Goal: Transaction & Acquisition: Purchase product/service

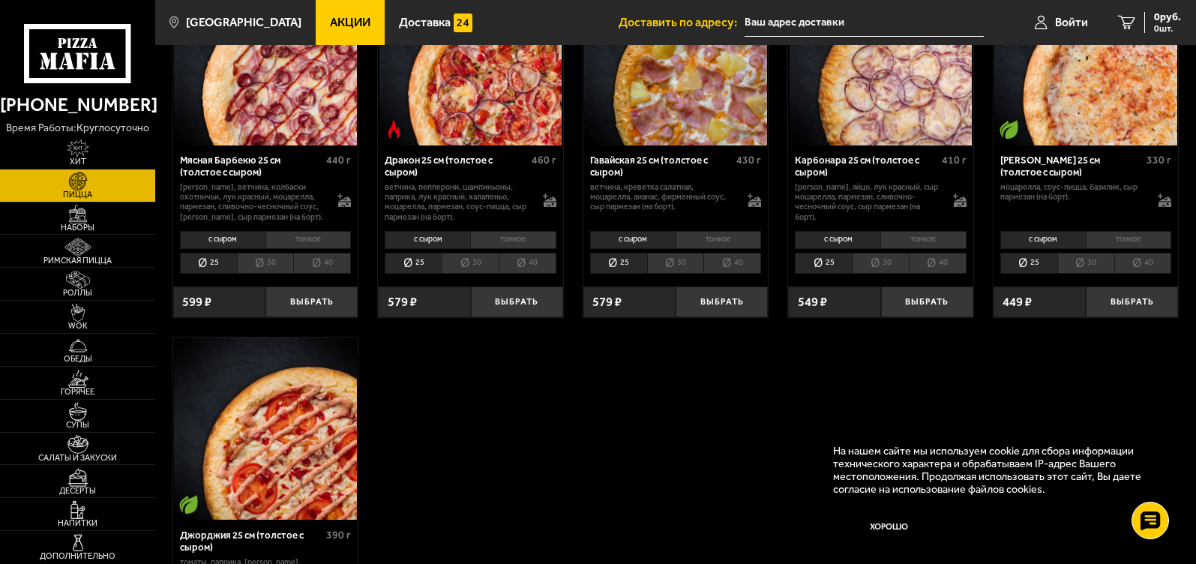
scroll to position [2561, 0]
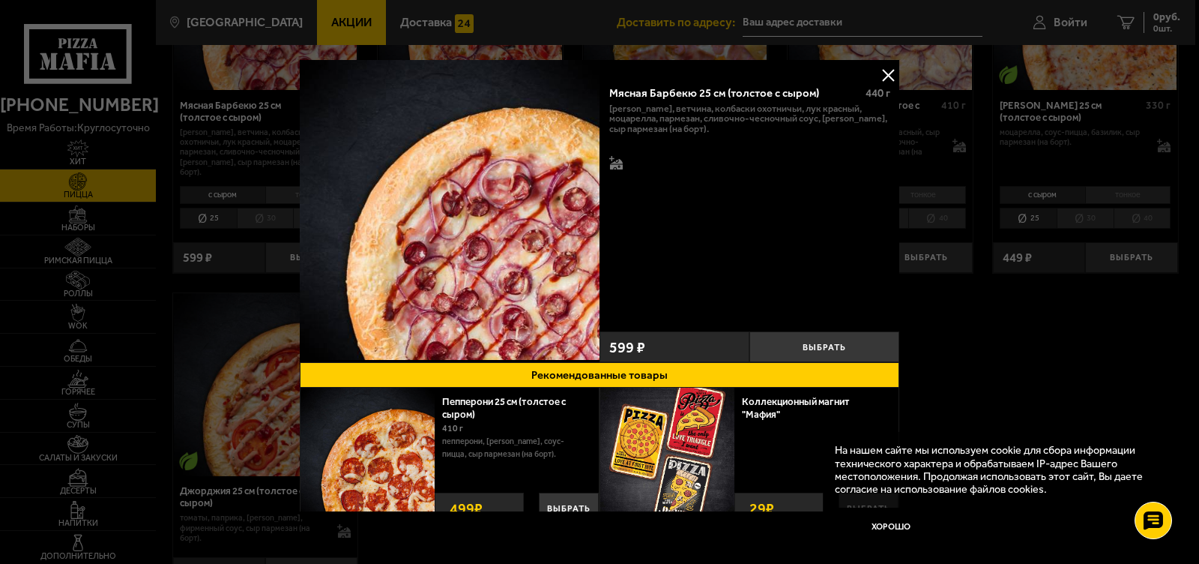
click at [885, 74] on button at bounding box center [888, 75] width 22 height 22
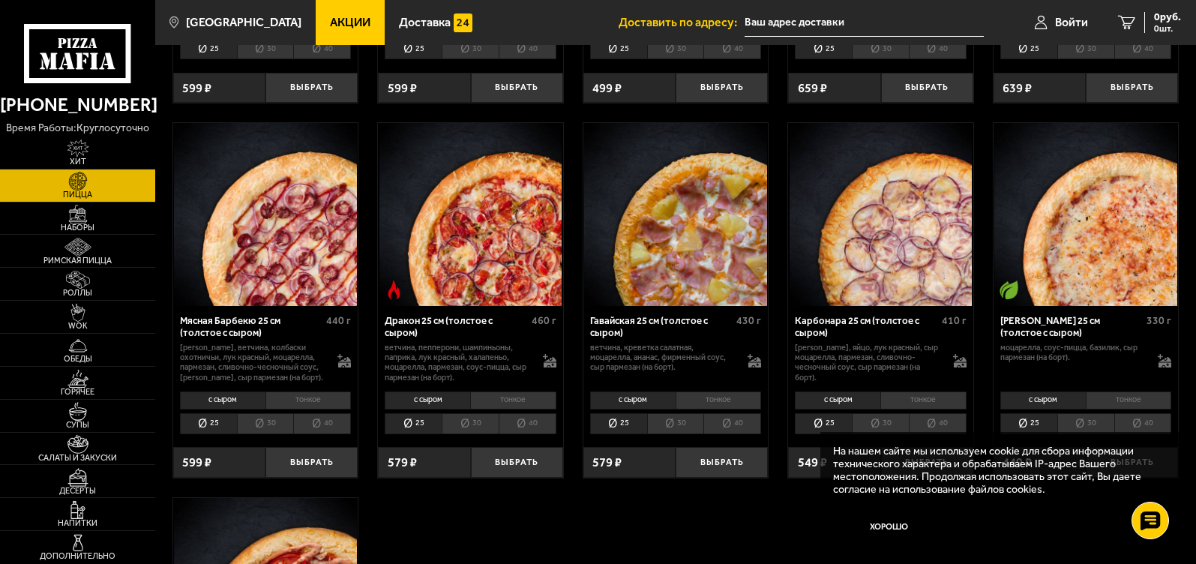
scroll to position [2400, 0]
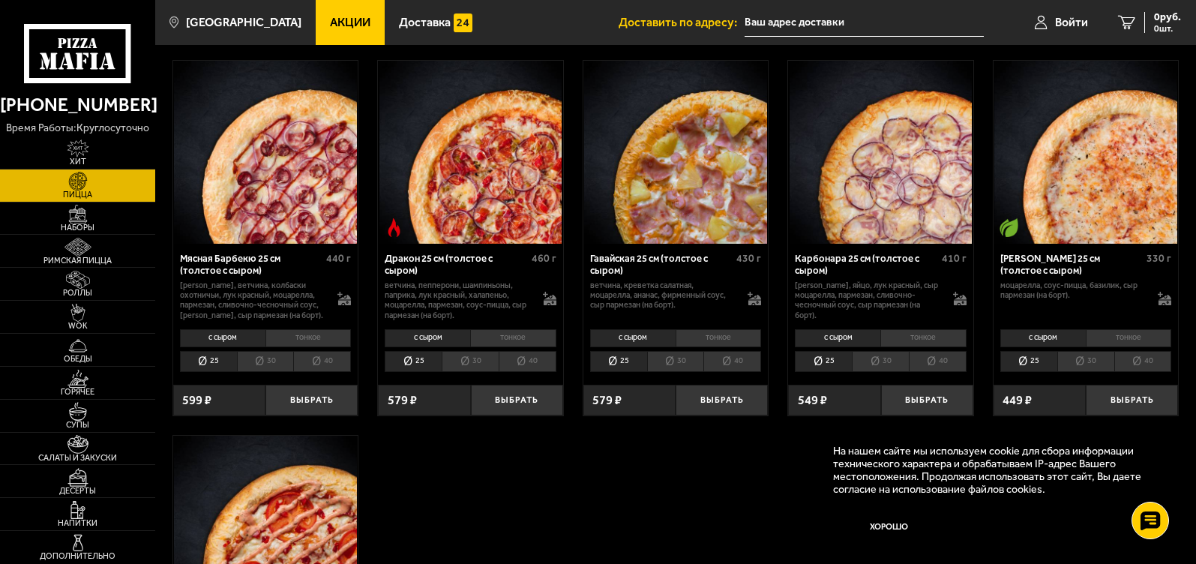
click at [370, 24] on span "Акции" at bounding box center [350, 22] width 40 height 12
